Goal: Navigation & Orientation: Find specific page/section

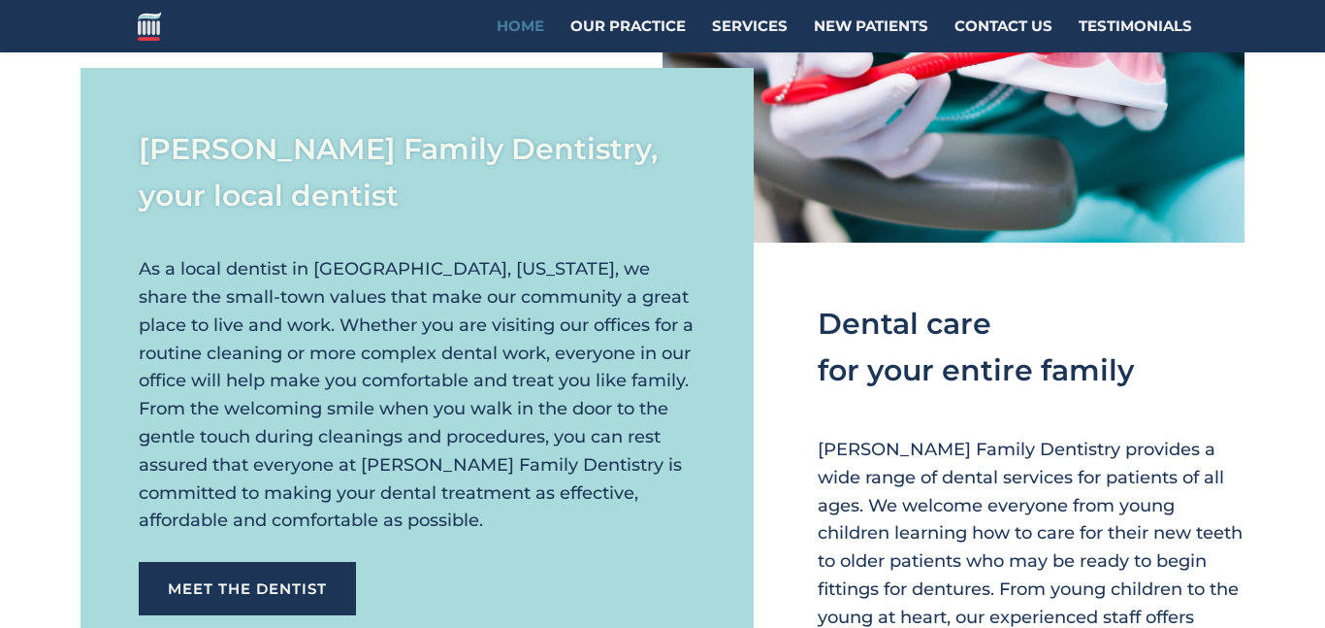
scroll to position [217, 0]
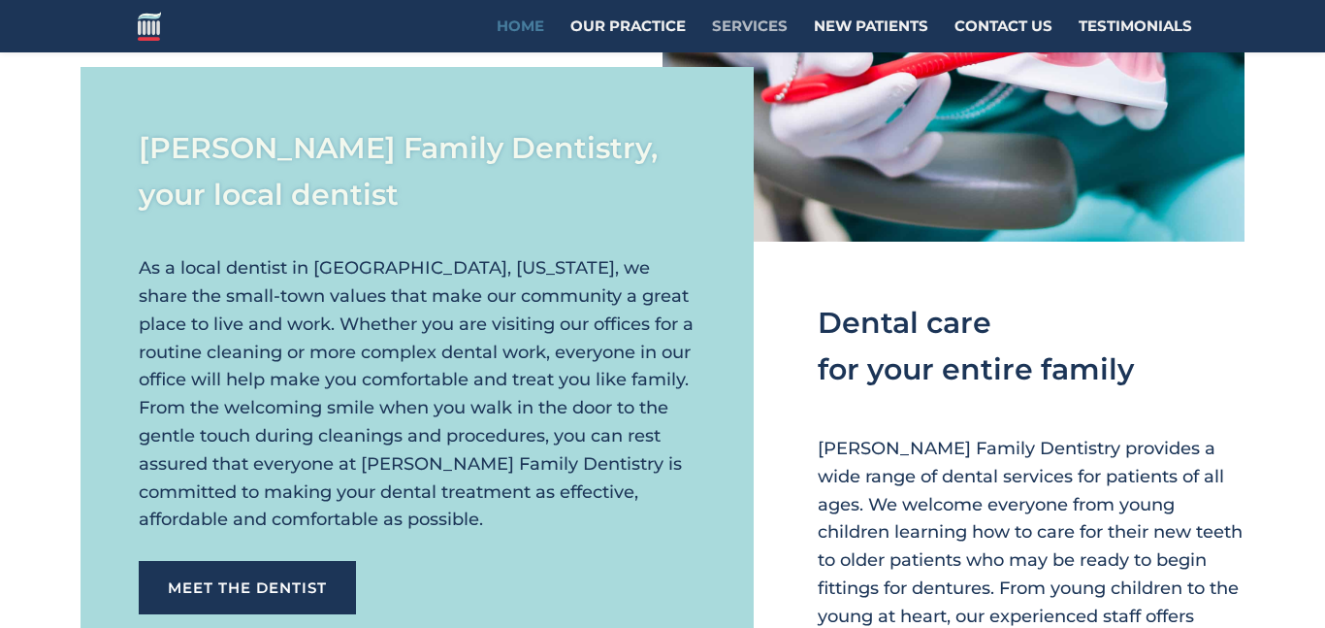
click at [745, 19] on link "Services" at bounding box center [750, 35] width 76 height 33
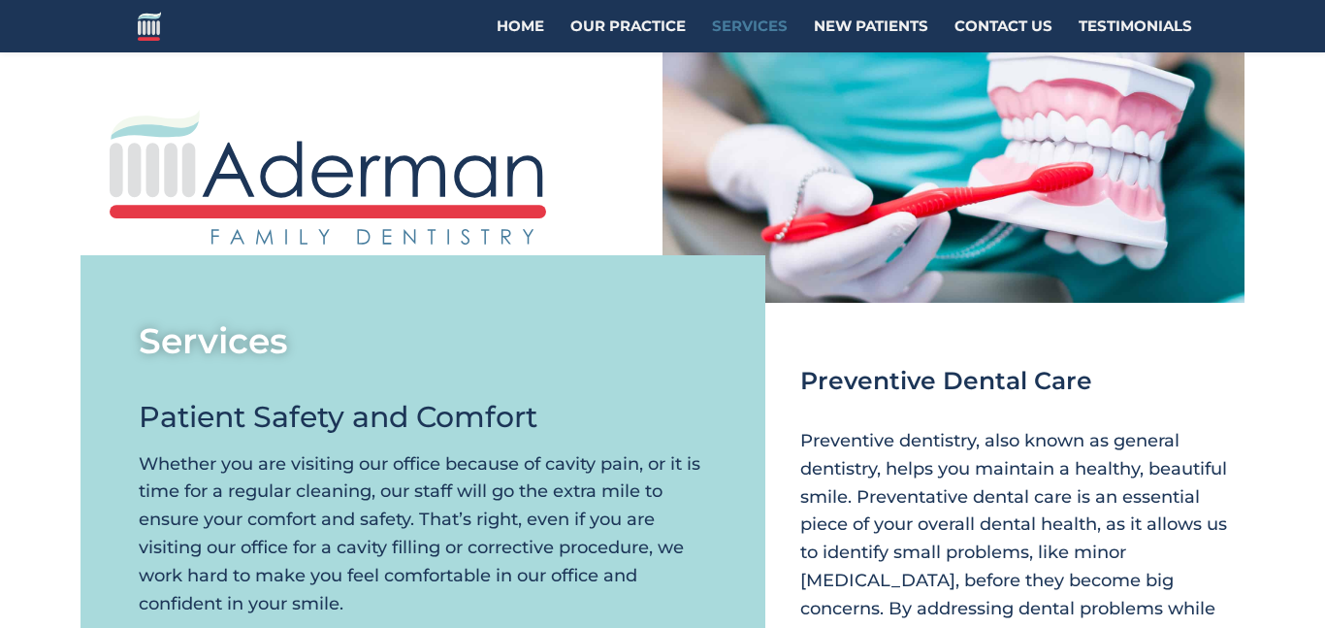
scroll to position [94, 0]
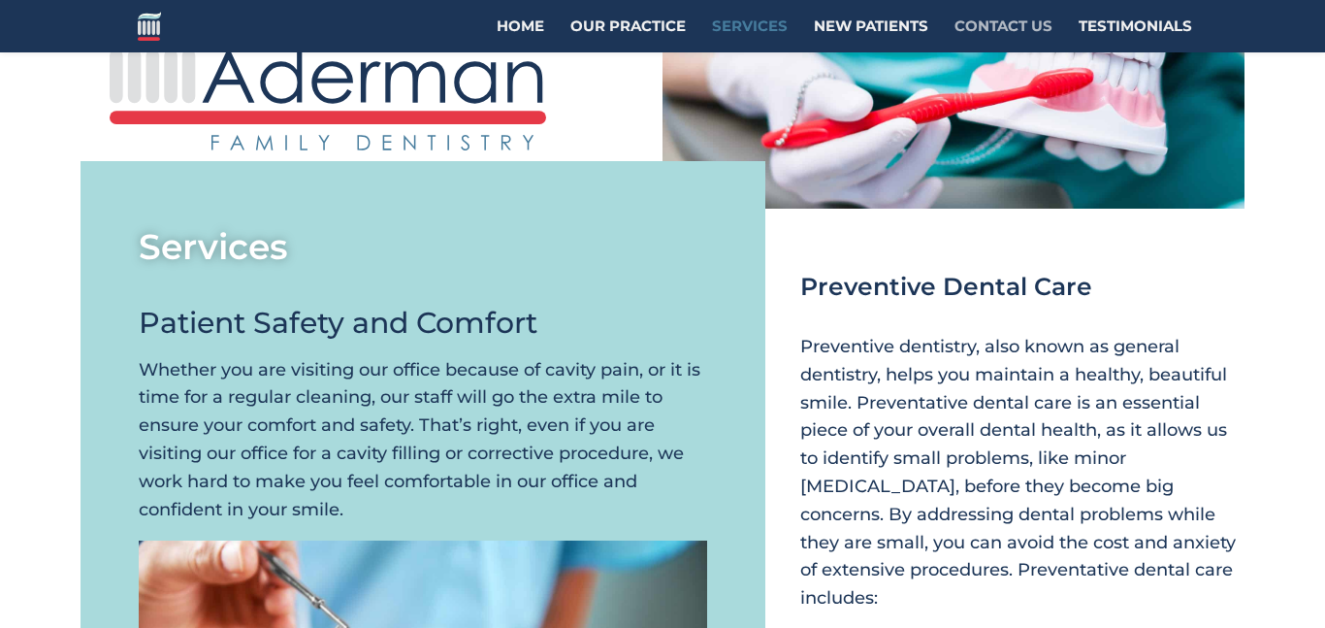
click at [986, 19] on link "Contact Us" at bounding box center [1003, 35] width 98 height 33
